Goal: Transaction & Acquisition: Book appointment/travel/reservation

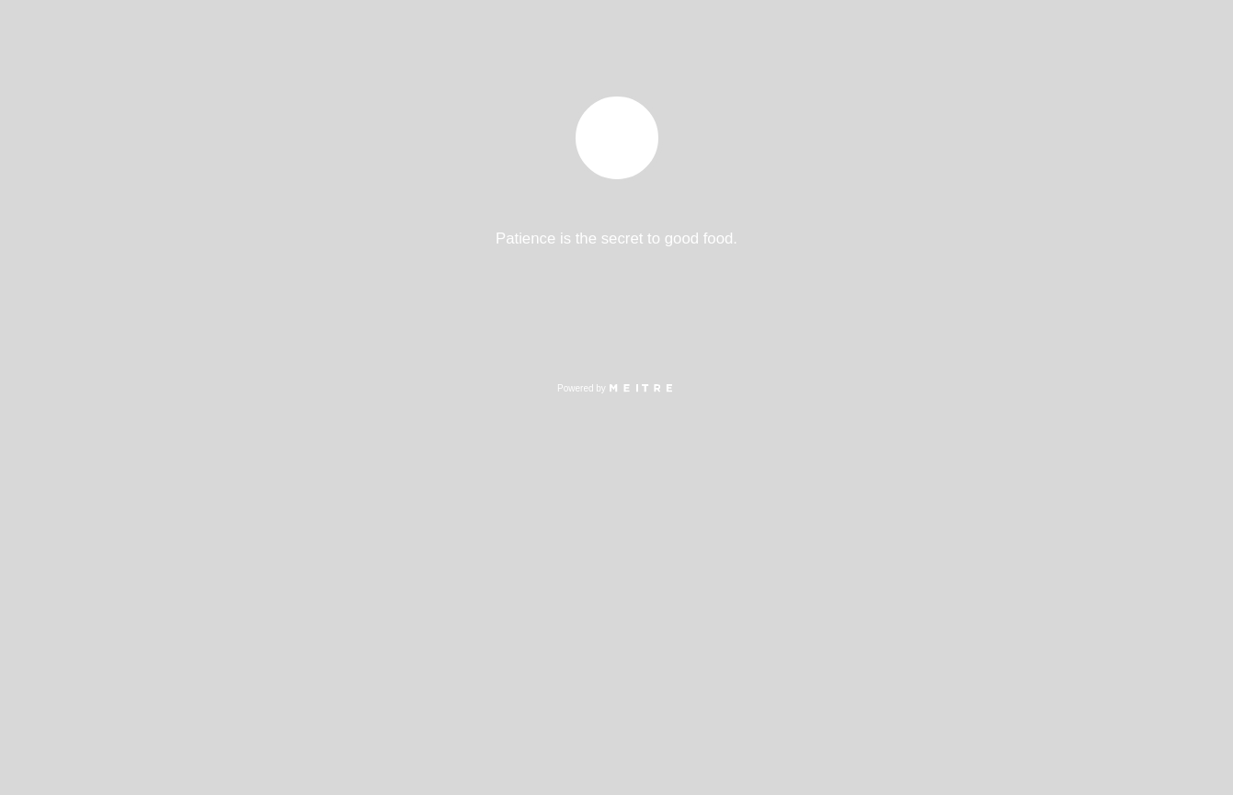
select select "es"
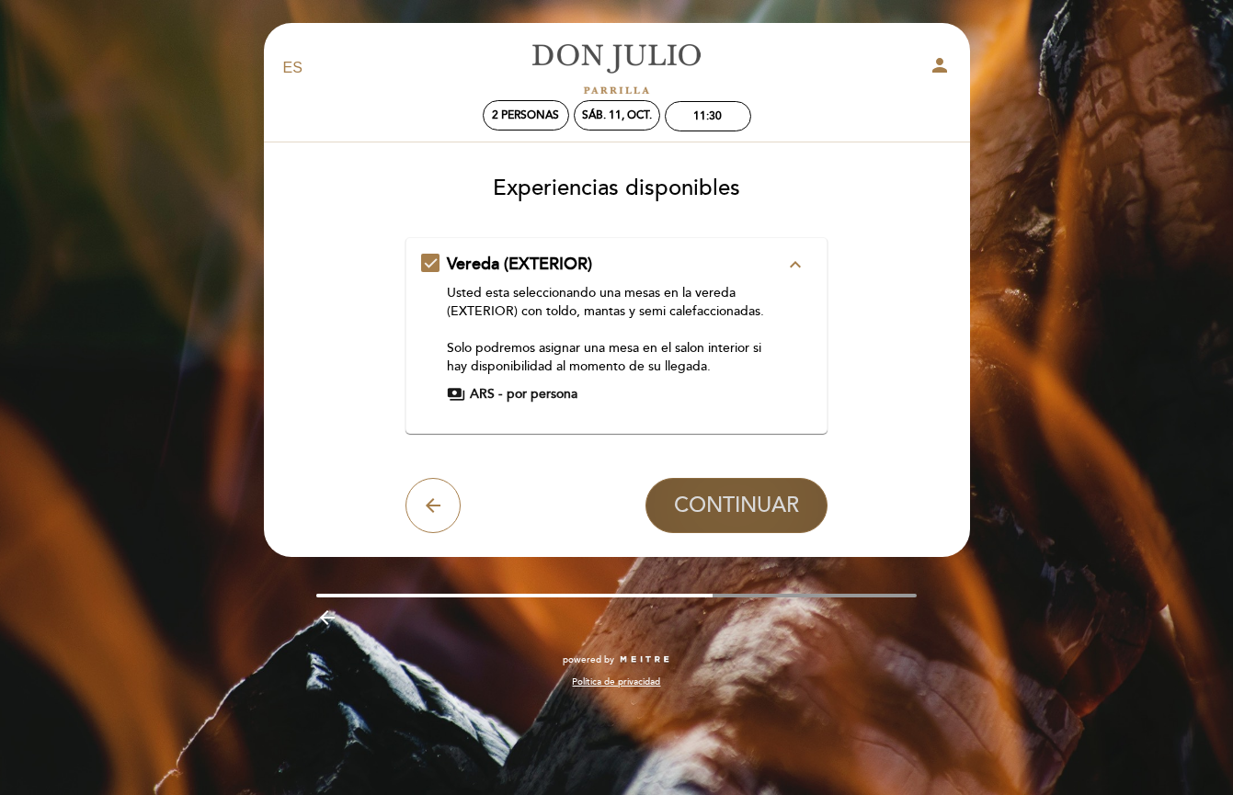
click at [733, 493] on span "CONTINUAR" at bounding box center [736, 506] width 125 height 26
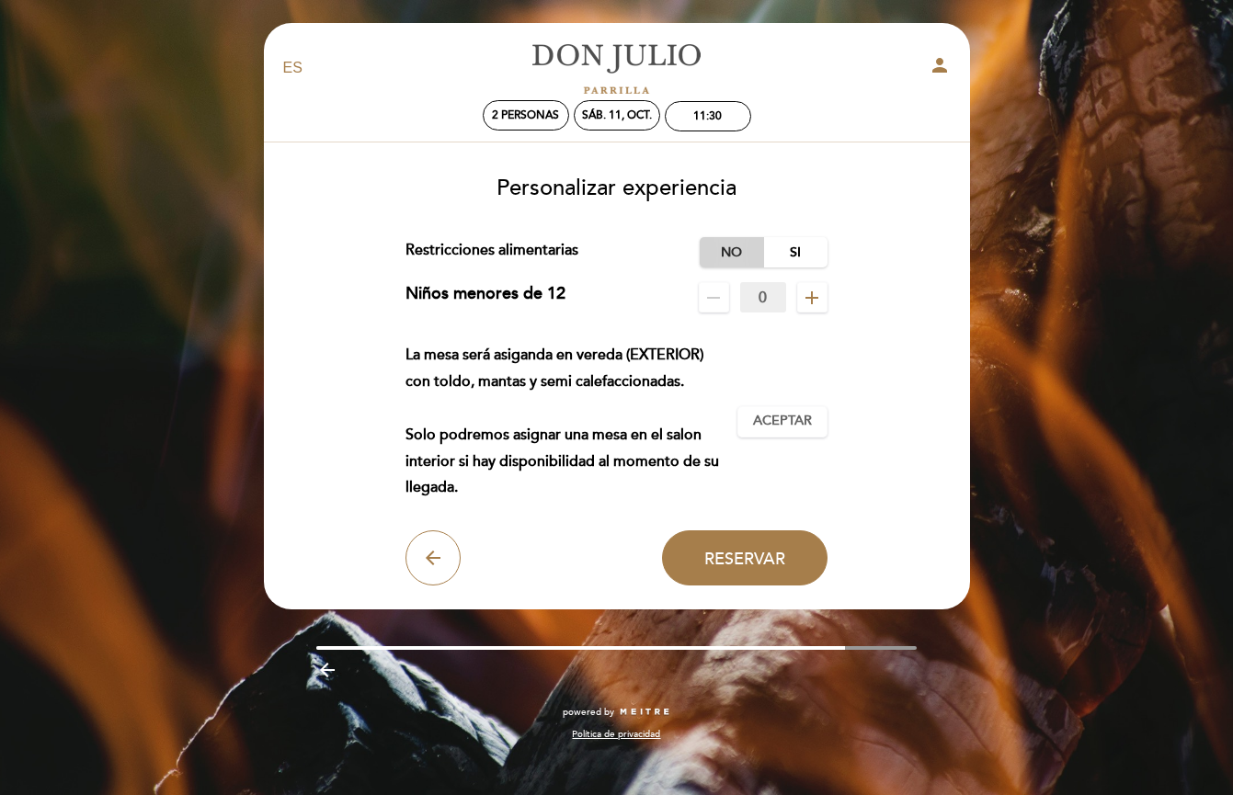
click at [743, 248] on label "No" at bounding box center [732, 252] width 64 height 30
click at [785, 429] on span "Aceptar" at bounding box center [782, 421] width 59 height 19
click at [738, 565] on button "Reservar" at bounding box center [744, 557] width 165 height 55
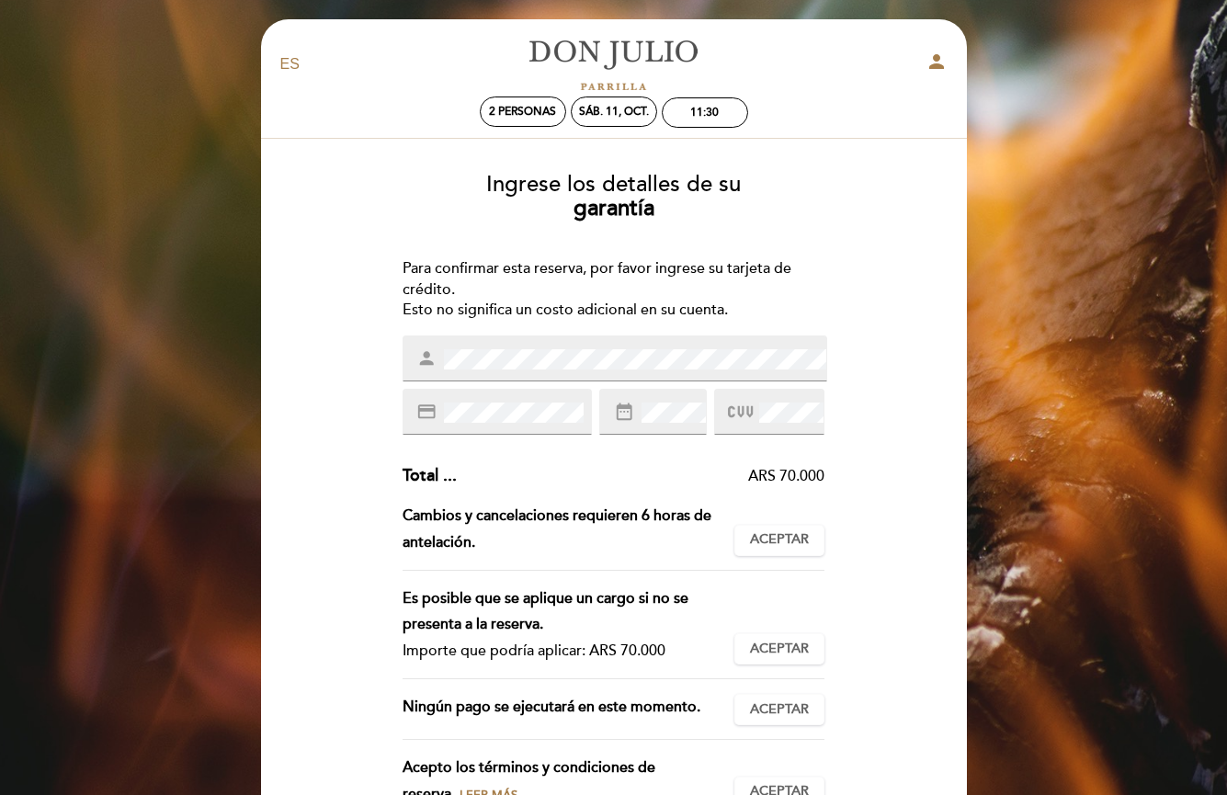
scroll to position [165, 0]
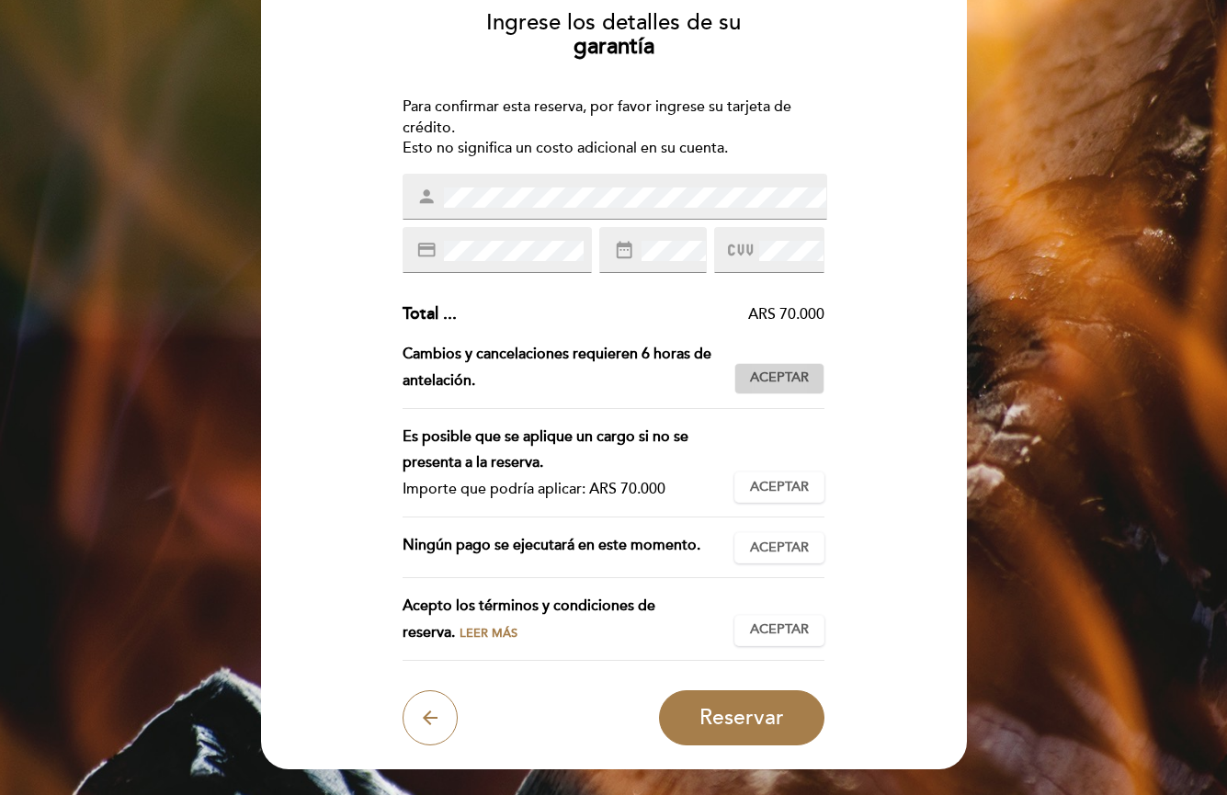
click at [743, 376] on button "Aceptar Aceptado" at bounding box center [780, 378] width 90 height 31
click at [758, 478] on span "Aceptar" at bounding box center [779, 487] width 59 height 19
click at [743, 539] on button "Aceptar Aceptado" at bounding box center [780, 547] width 90 height 31
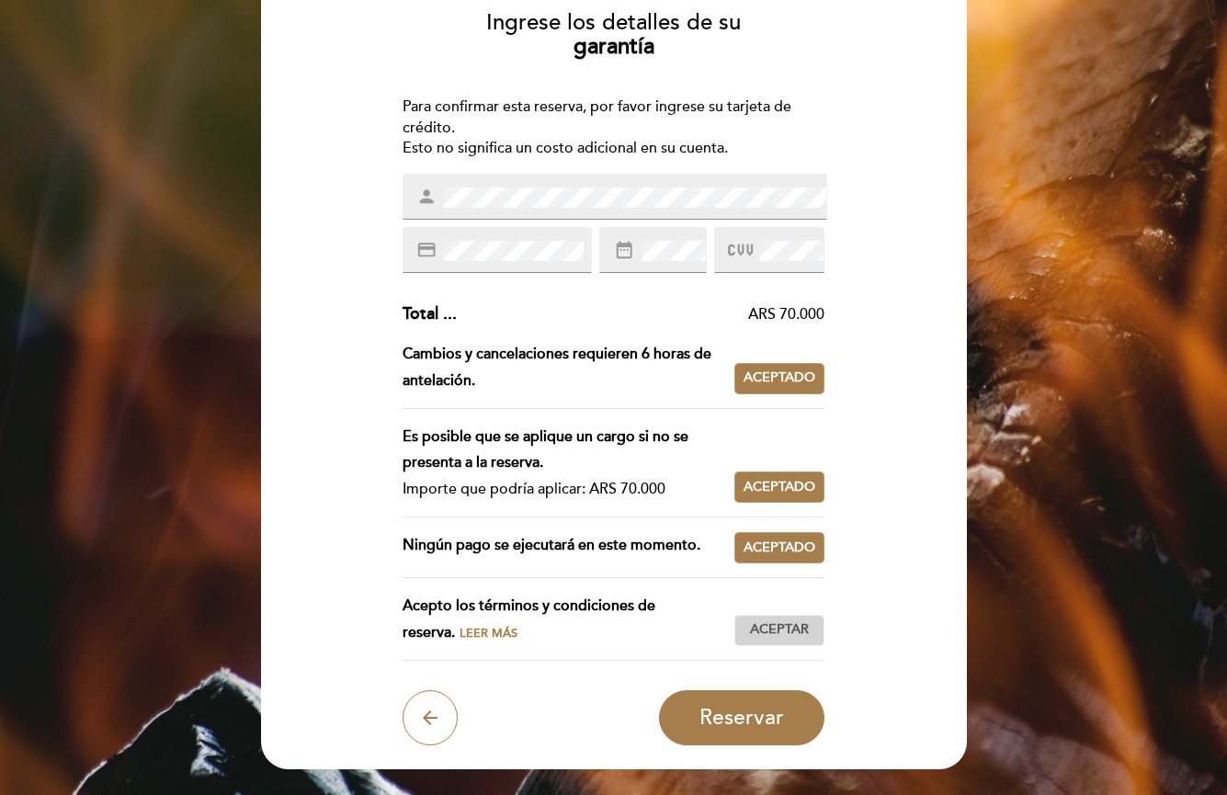
click at [750, 621] on span "Aceptar" at bounding box center [779, 630] width 59 height 19
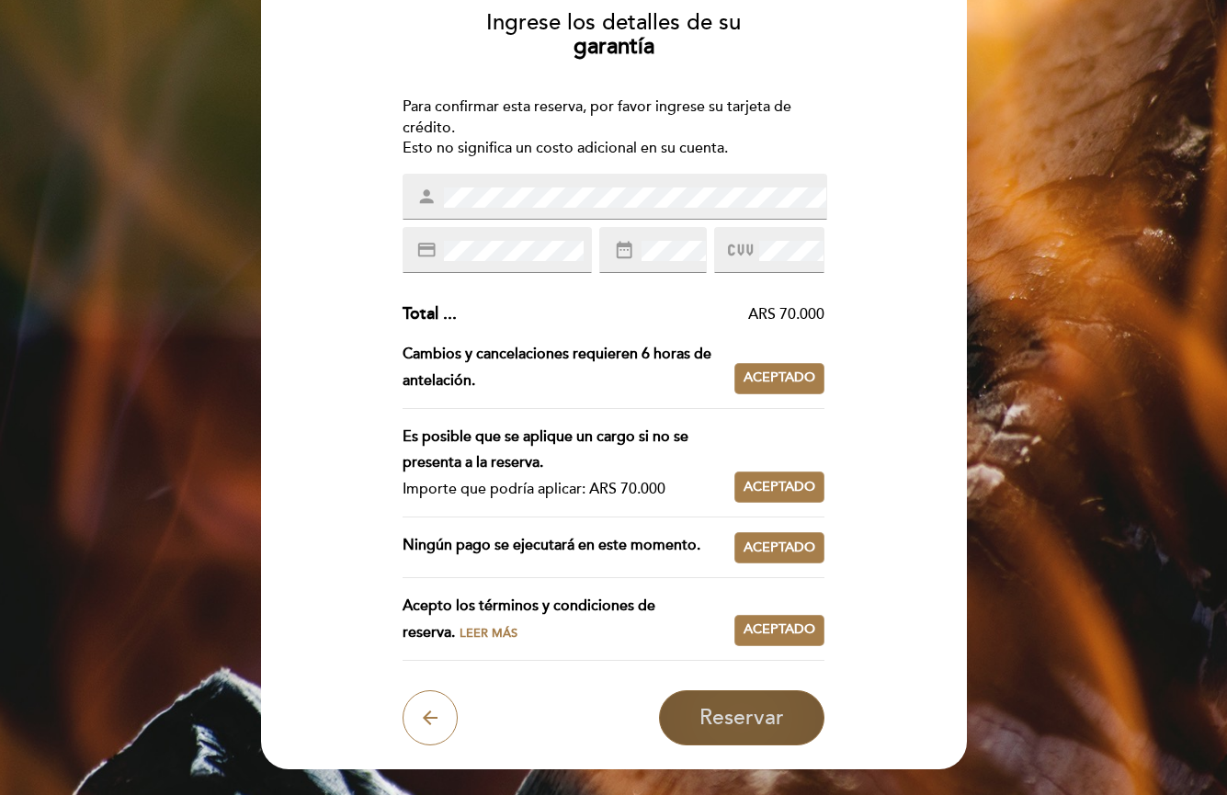
click at [749, 711] on span "Reservar" at bounding box center [742, 718] width 85 height 26
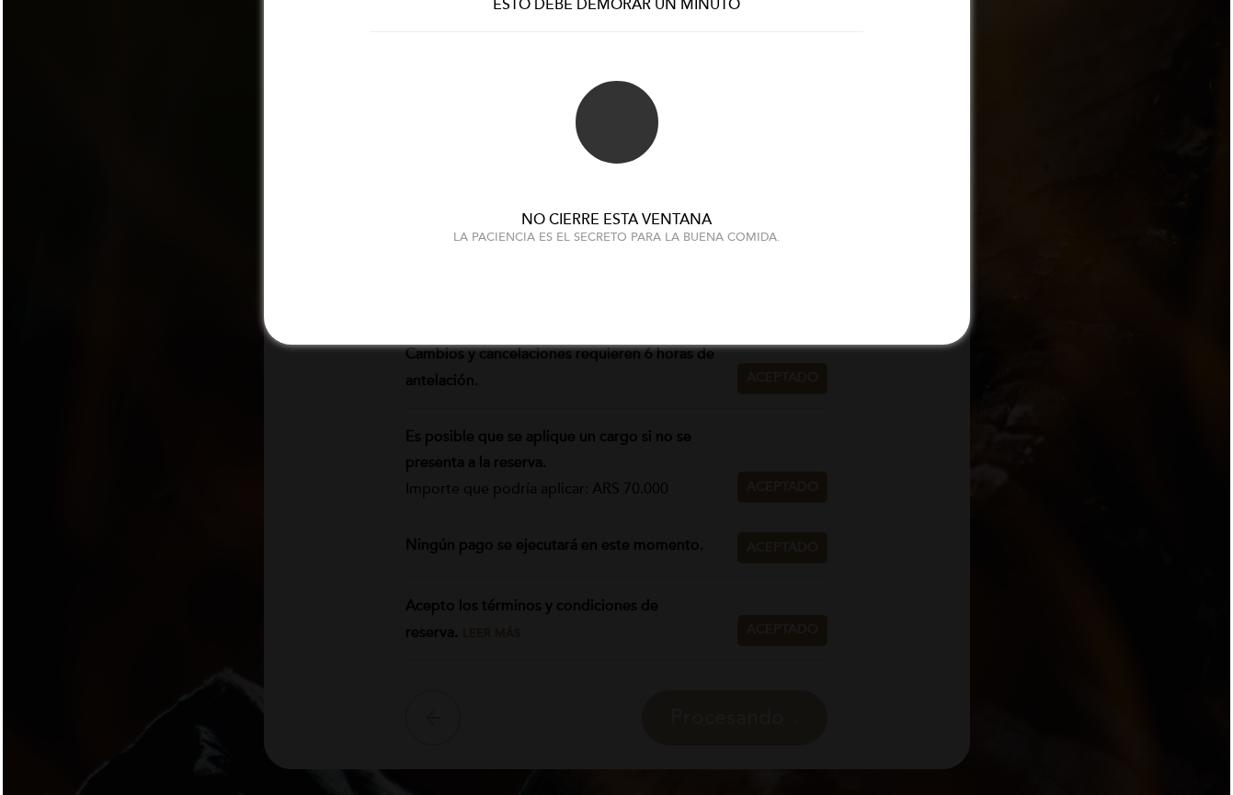
scroll to position [0, 0]
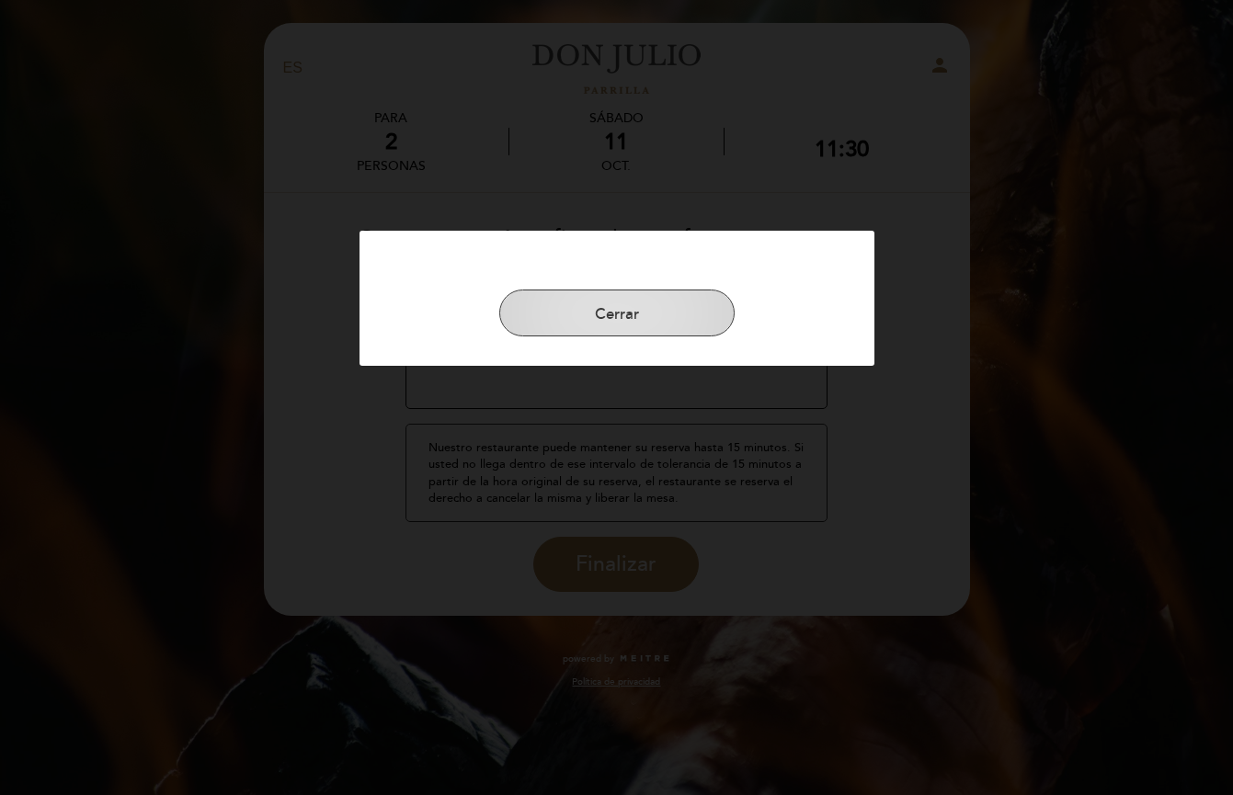
click at [669, 317] on button "Cerrar" at bounding box center [616, 314] width 235 height 48
